Goal: Register for event/course

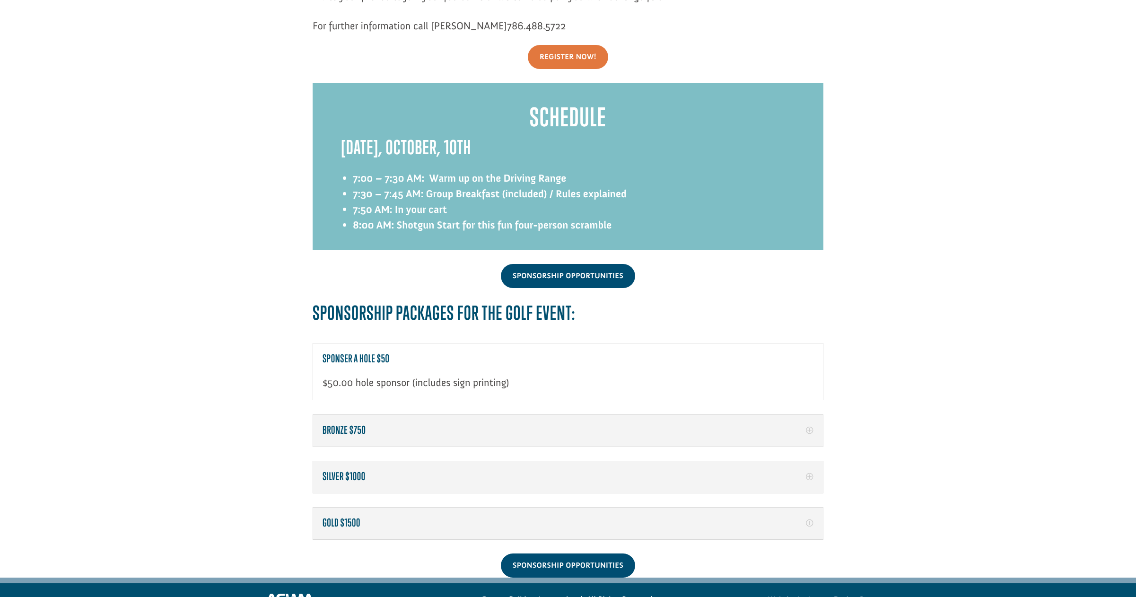
scroll to position [1230, 0]
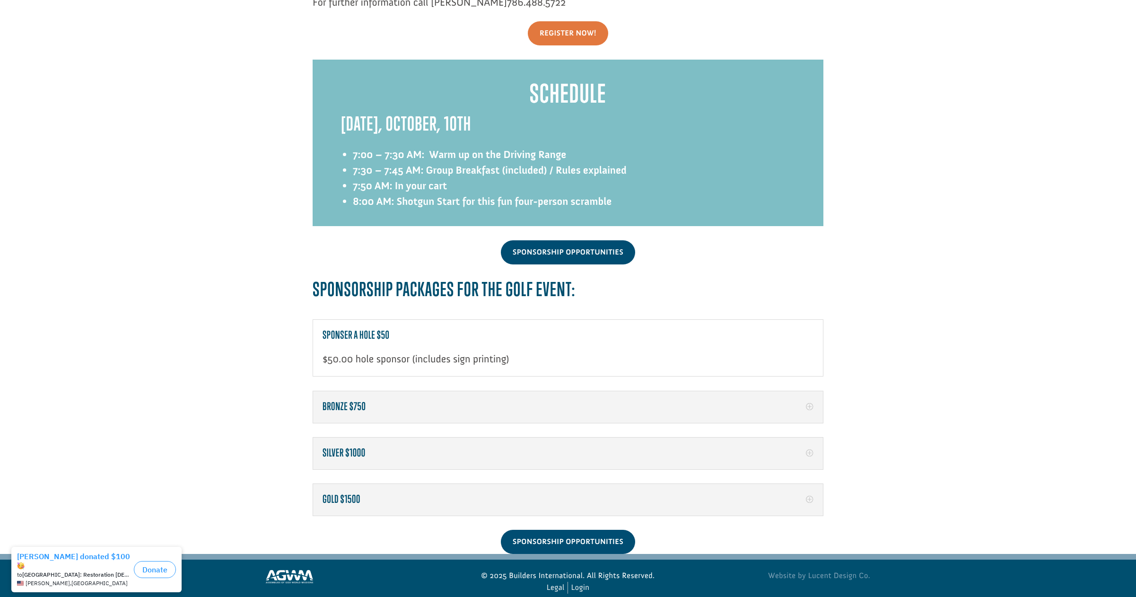
scroll to position [1235, 0]
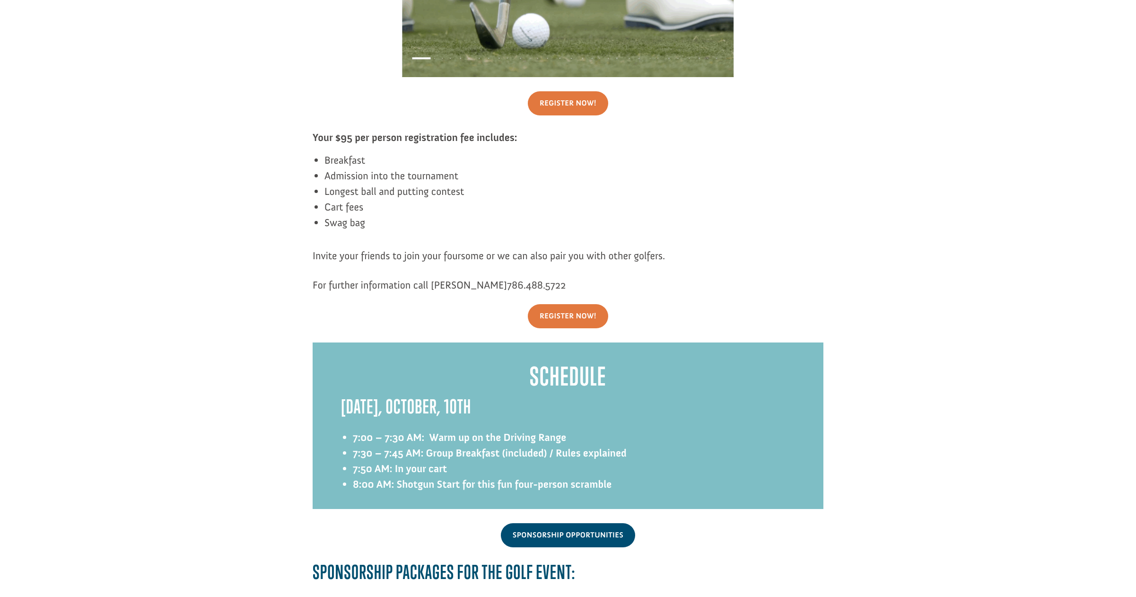
scroll to position [856, 0]
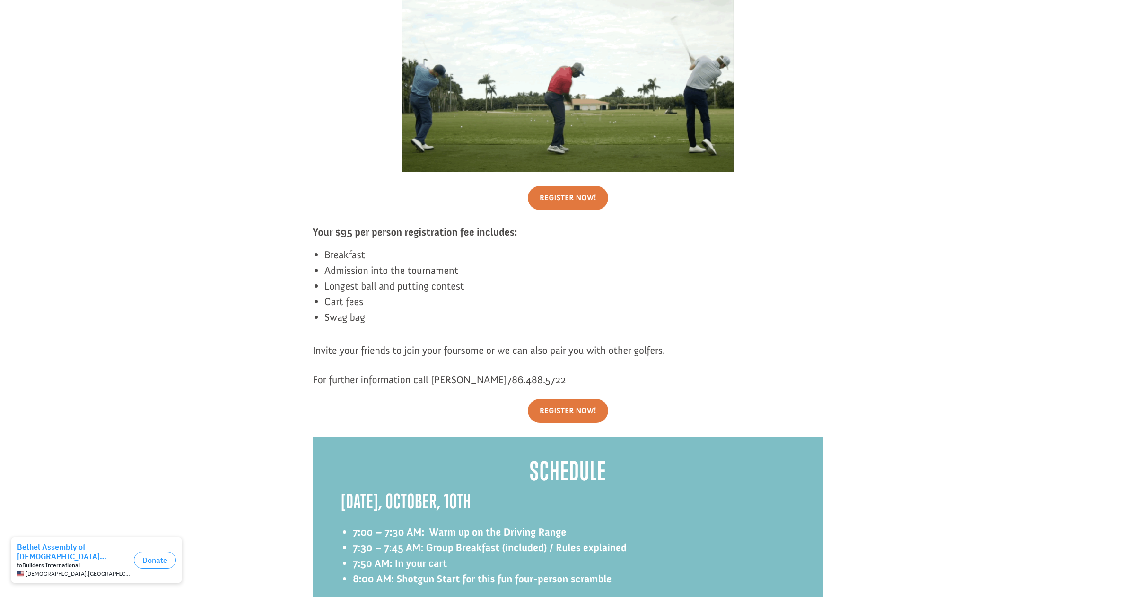
click at [158, 201] on div "Presents [PERSON_NAME] Memorial Golf Tournament [GEOGRAPHIC_DATA], [STREET_ADDR…" at bounding box center [567, 32] width 1115 height 1661
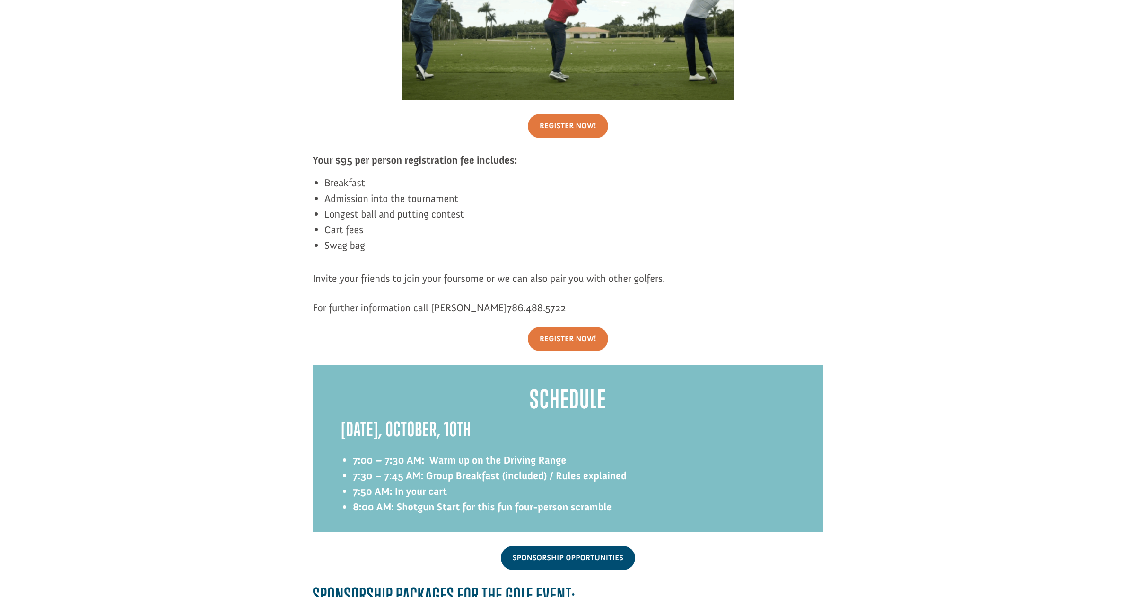
scroll to position [951, 0]
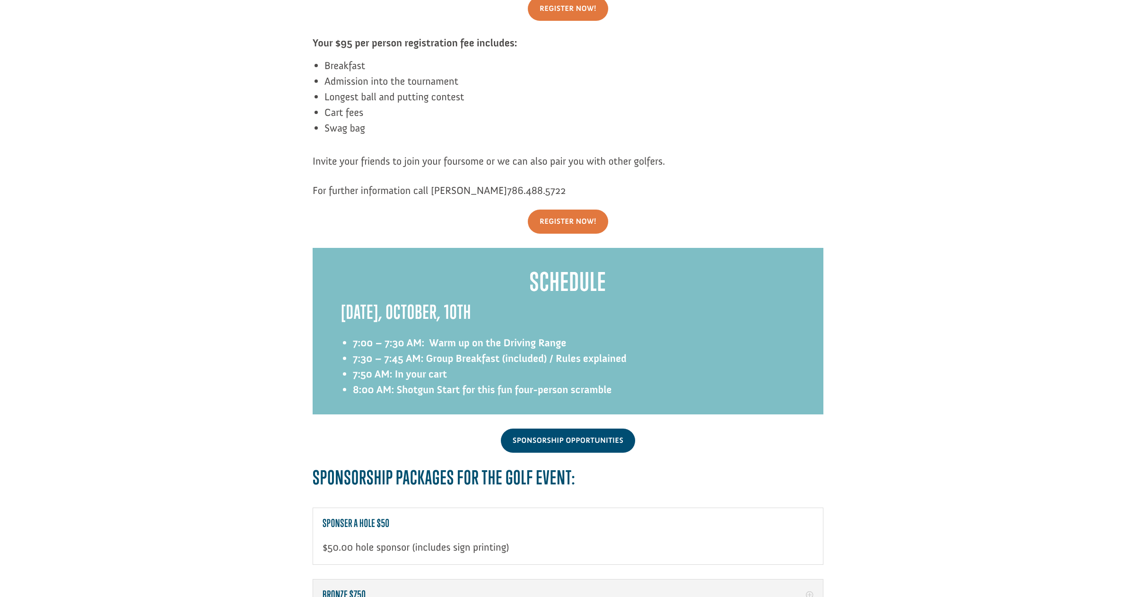
scroll to position [1140, 0]
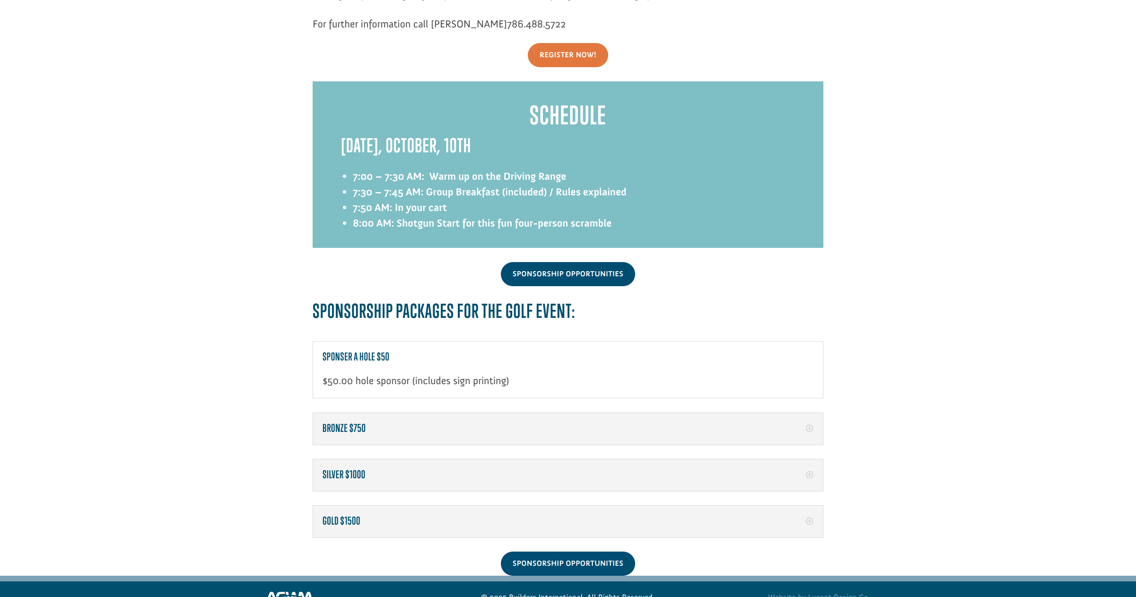
scroll to position [1235, 0]
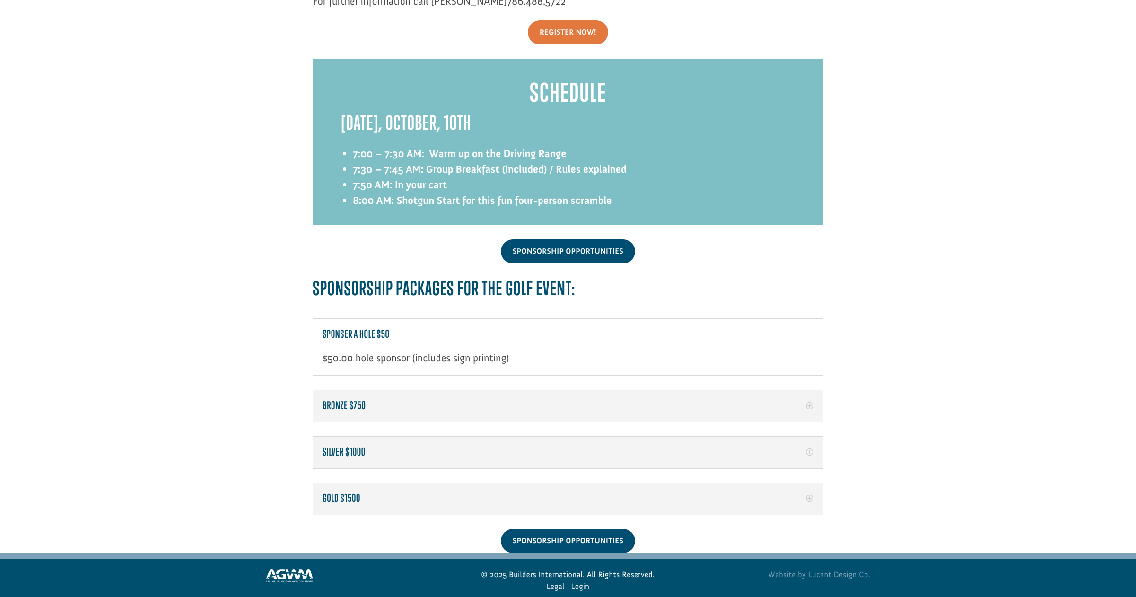
click at [350, 400] on h5 "Bronze $750" at bounding box center [568, 406] width 491 height 12
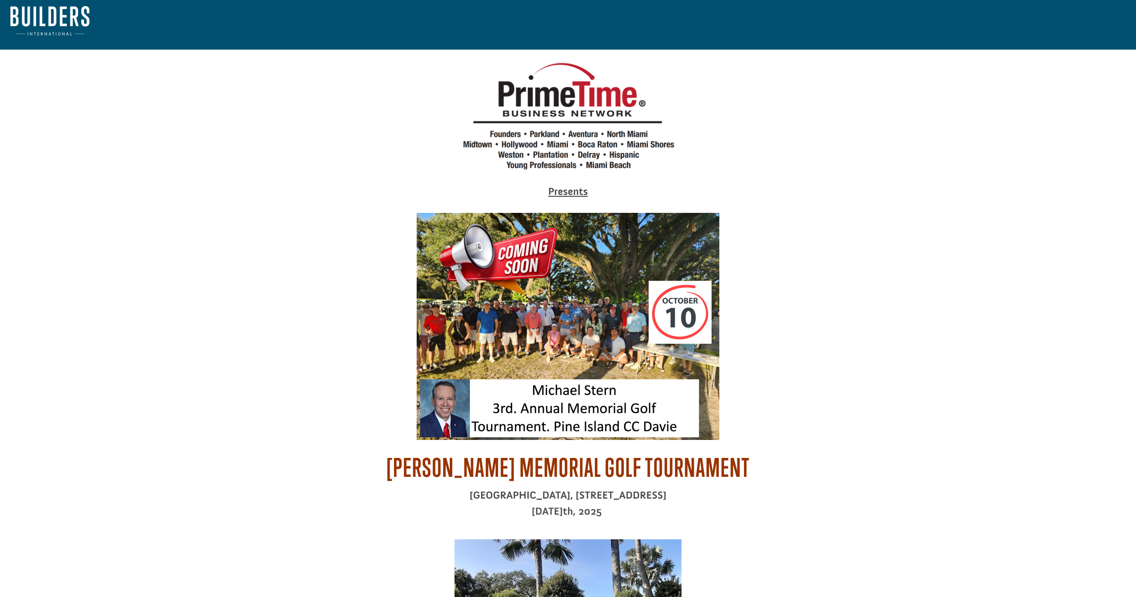
scroll to position [0, 0]
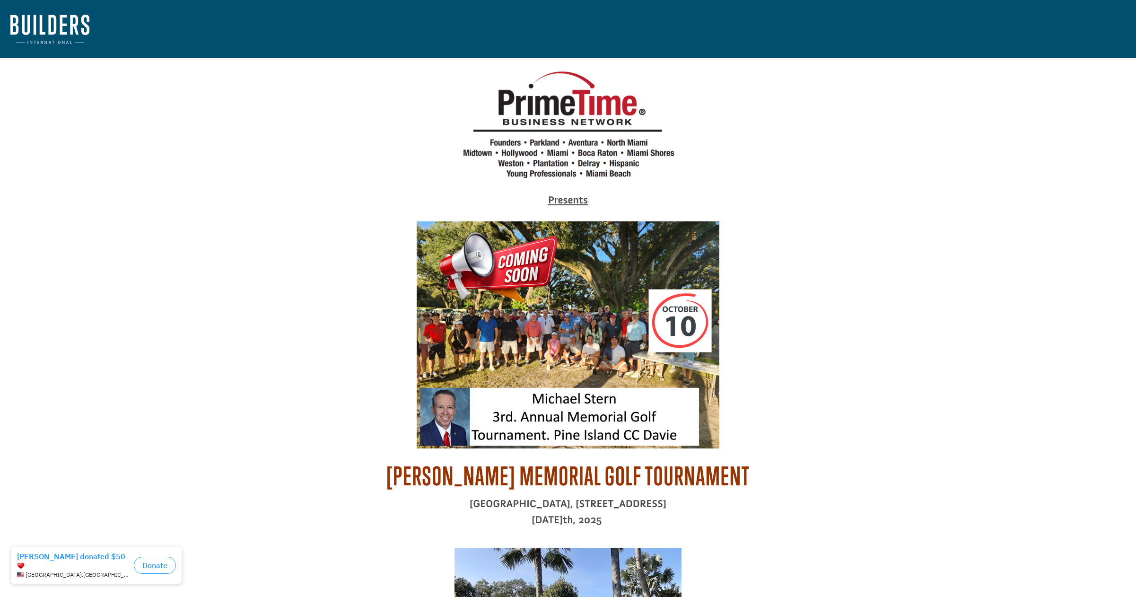
click at [578, 203] on strong "Presents" at bounding box center [568, 199] width 40 height 13
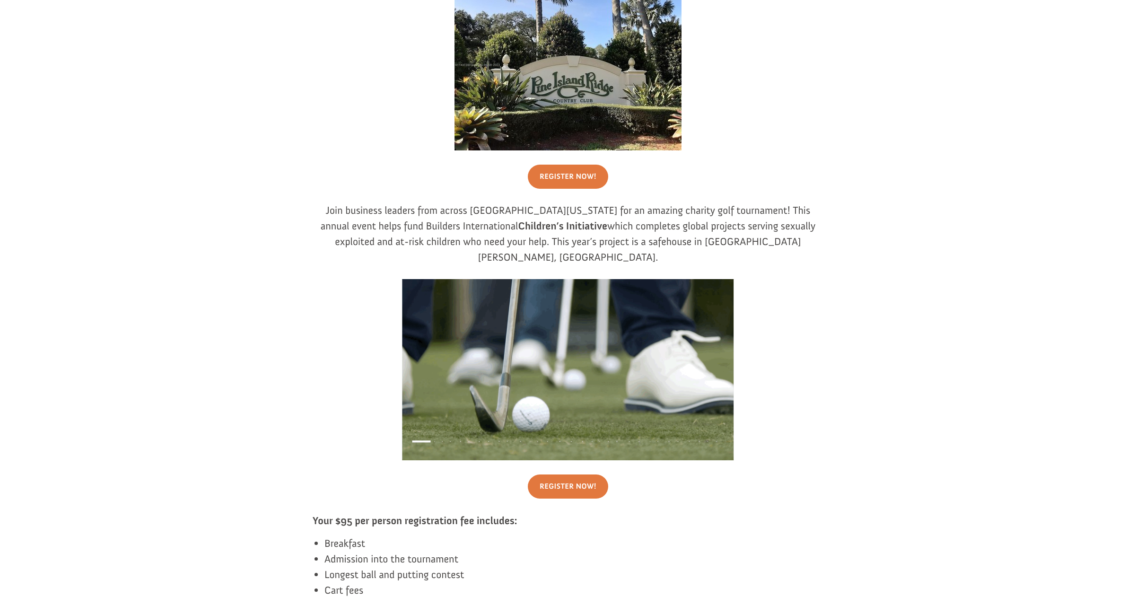
scroll to position [473, 0]
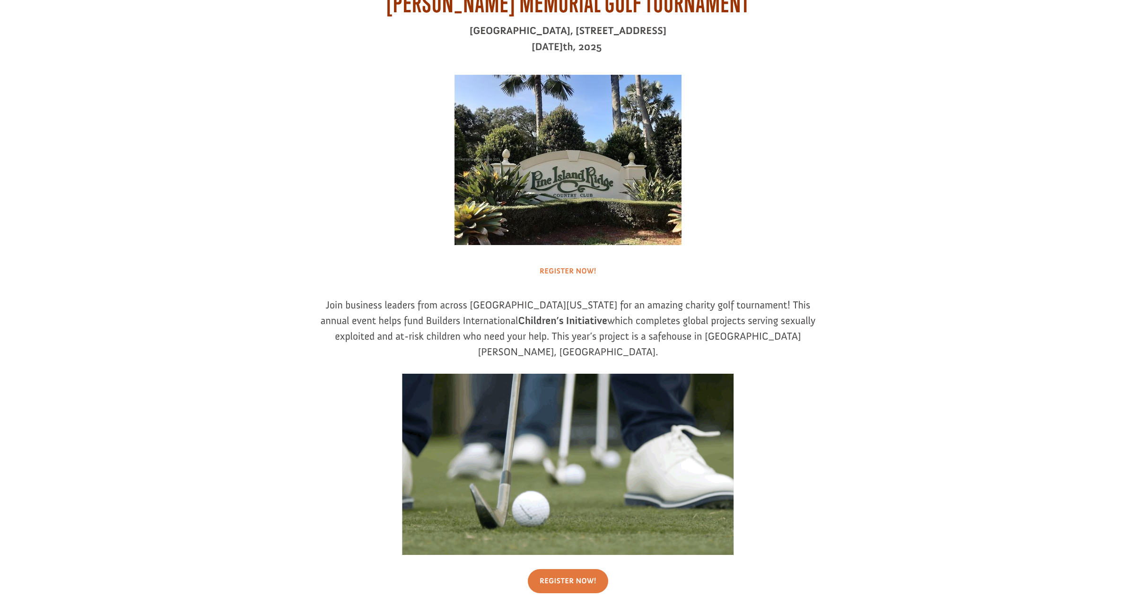
click at [578, 271] on link "Register Now!" at bounding box center [568, 271] width 80 height 24
